Goal: Task Accomplishment & Management: Manage account settings

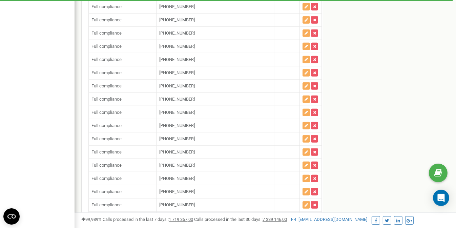
scroll to position [41071, 0]
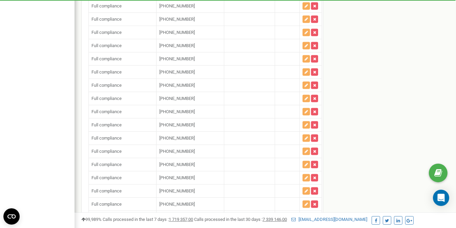
scroll to position [41088, 0]
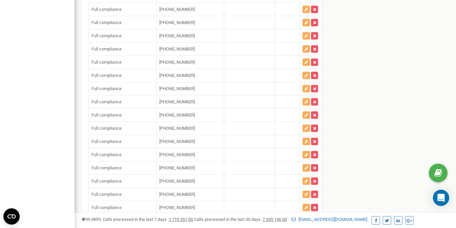
paste input "12673766581"
type input "[PHONE_NUMBER]"
paste input "12673766581"
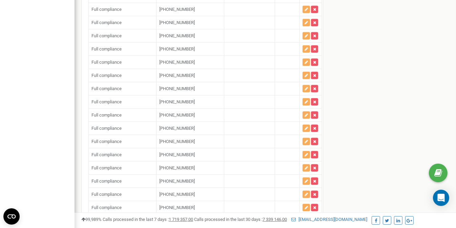
type input "[PHONE_NUMBER]"
paste input "12677303832"
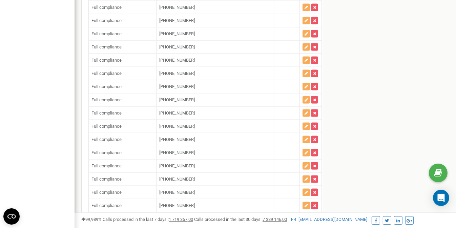
scroll to position [41122, 0]
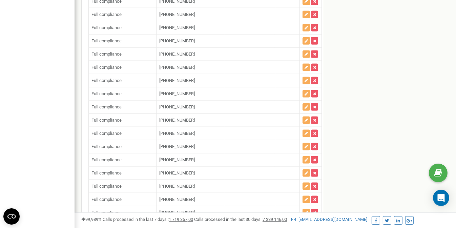
type input "[PHONE_NUMBER]"
